Goal: Information Seeking & Learning: Find specific fact

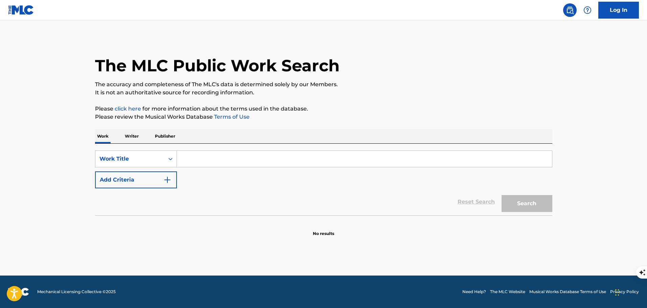
click at [212, 158] on input "Search Form" at bounding box center [364, 159] width 375 height 16
paste input "Edge of [DATE] Night"
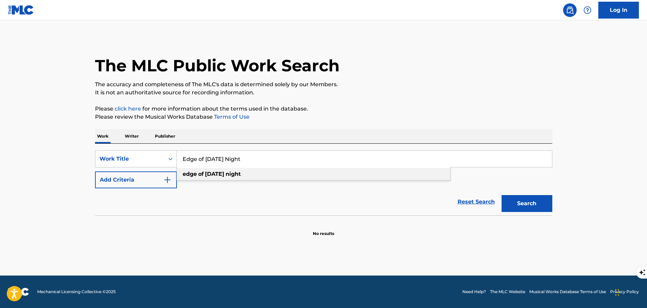
click at [209, 173] on strong "[DATE]" at bounding box center [214, 174] width 19 height 6
type input "edge of [DATE] night"
click at [517, 204] on button "Search" at bounding box center [526, 203] width 51 height 17
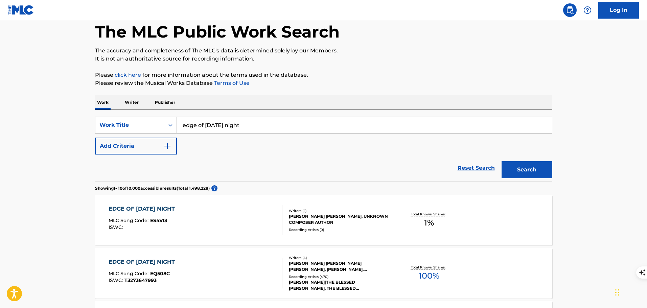
scroll to position [68, 0]
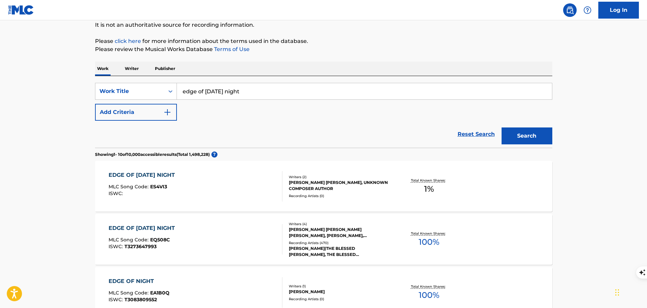
click at [250, 244] on div "EDGE OF [DATE] NIGHT MLC Song Code : EQ508C ISWC : T3273647993" at bounding box center [196, 239] width 174 height 30
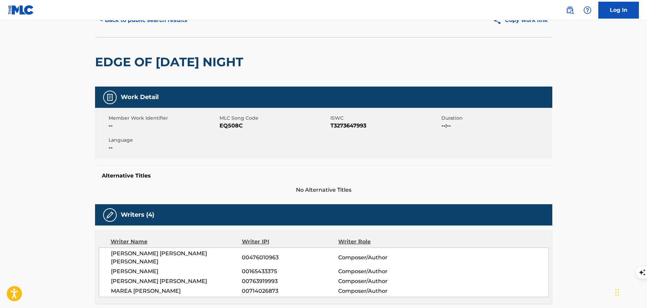
scroll to position [101, 0]
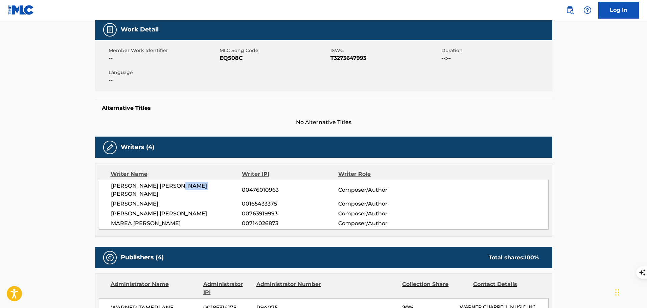
drag, startPoint x: 212, startPoint y: 187, endPoint x: 178, endPoint y: 188, distance: 33.8
click at [178, 188] on span "[PERSON_NAME] [PERSON_NAME] [PERSON_NAME]" at bounding box center [176, 190] width 131 height 16
copy span "[PERSON_NAME]"
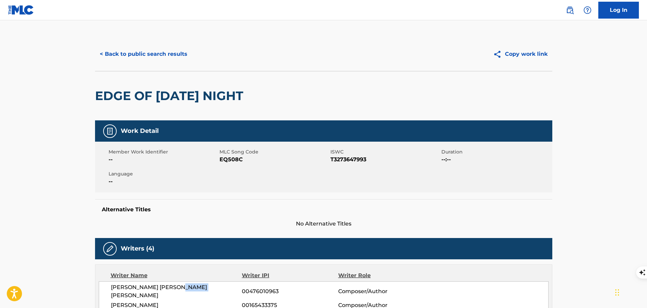
click at [147, 51] on button "< Back to public search results" at bounding box center [143, 54] width 97 height 17
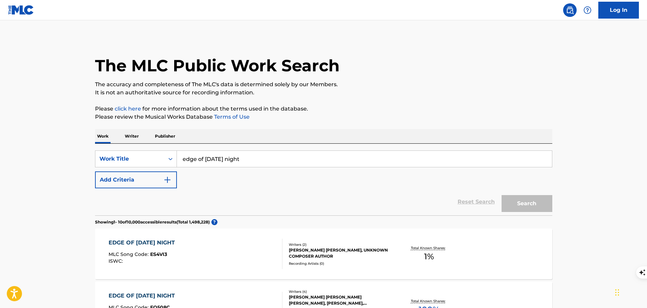
scroll to position [68, 0]
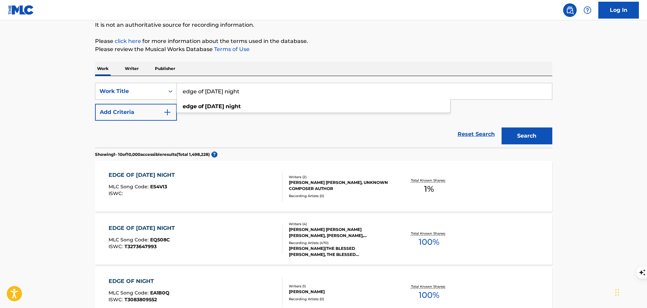
drag, startPoint x: 263, startPoint y: 93, endPoint x: 173, endPoint y: 101, distance: 89.7
click at [173, 101] on div "SearchWithCriteria783a08bd-d74c-4539-ab6c-d5032e3cb138 Work Title edge of [DATE…" at bounding box center [323, 102] width 457 height 38
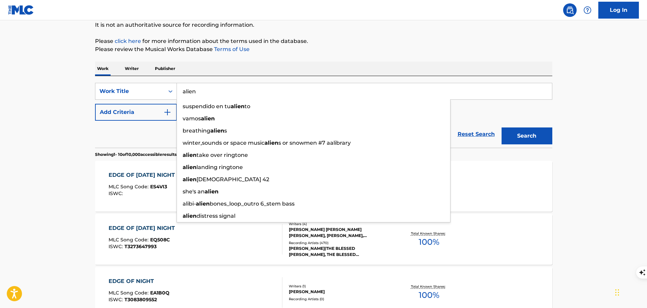
type input "alien"
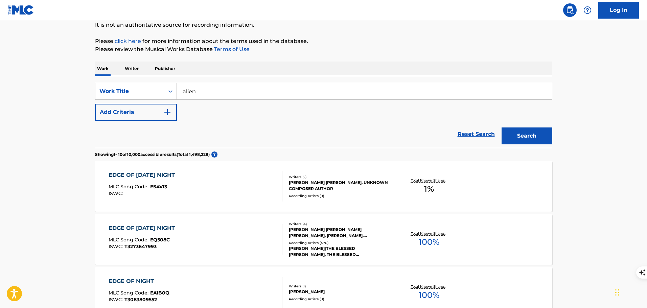
click at [135, 114] on button "Add Criteria" at bounding box center [136, 112] width 82 height 17
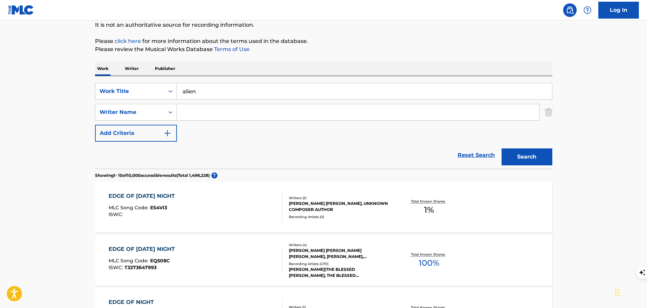
click at [198, 113] on input "Search Form" at bounding box center [358, 112] width 362 height 16
paste input "[PERSON_NAME]"
type input "[PERSON_NAME]"
click at [501, 148] on button "Search" at bounding box center [526, 156] width 51 height 17
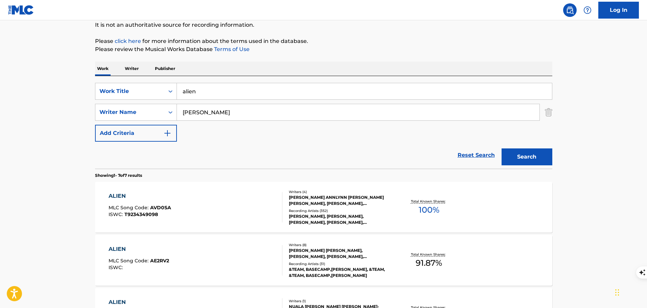
click at [266, 210] on div "ALIEN MLC Song Code : AVD0SA ISWC : T9234349098" at bounding box center [196, 207] width 174 height 30
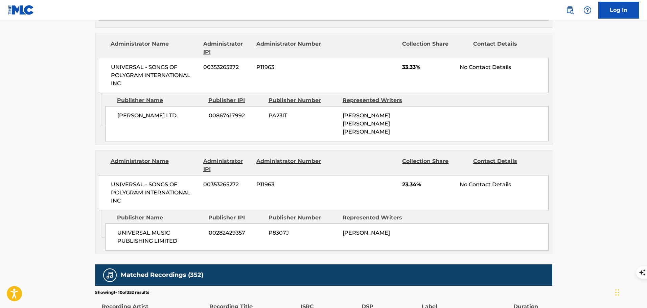
scroll to position [575, 0]
